Goal: Use online tool/utility: Utilize a website feature to perform a specific function

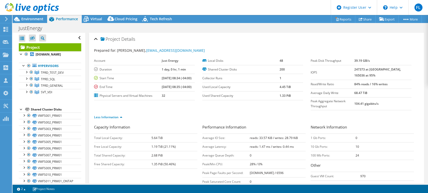
select select "[GEOGRAPHIC_DATA]"
select select "USD"
click at [30, 78] on div at bounding box center [31, 79] width 5 height 6
click at [32, 85] on div at bounding box center [31, 85] width 5 height 6
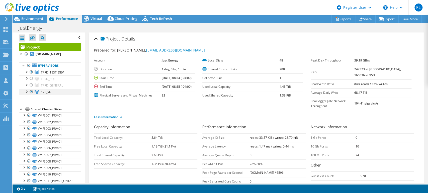
click at [32, 92] on div at bounding box center [31, 92] width 5 height 6
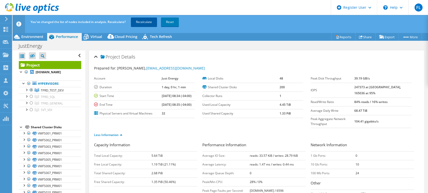
click at [145, 22] on link "Recalculate" at bounding box center [144, 22] width 26 height 9
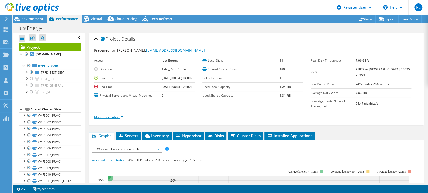
click at [120, 115] on link "More Information" at bounding box center [108, 117] width 29 height 4
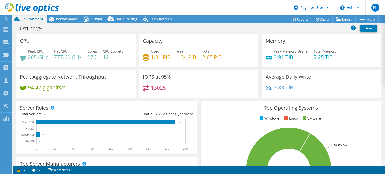
select select "[GEOGRAPHIC_DATA]"
select select "USD"
